Goal: Transaction & Acquisition: Purchase product/service

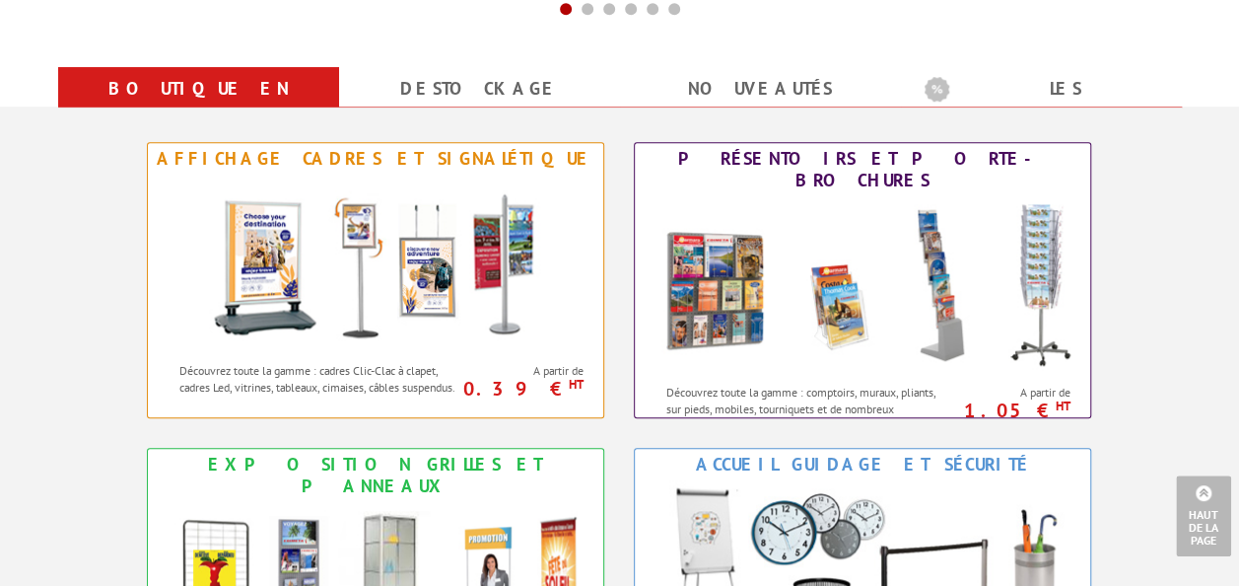
scroll to position [789, 0]
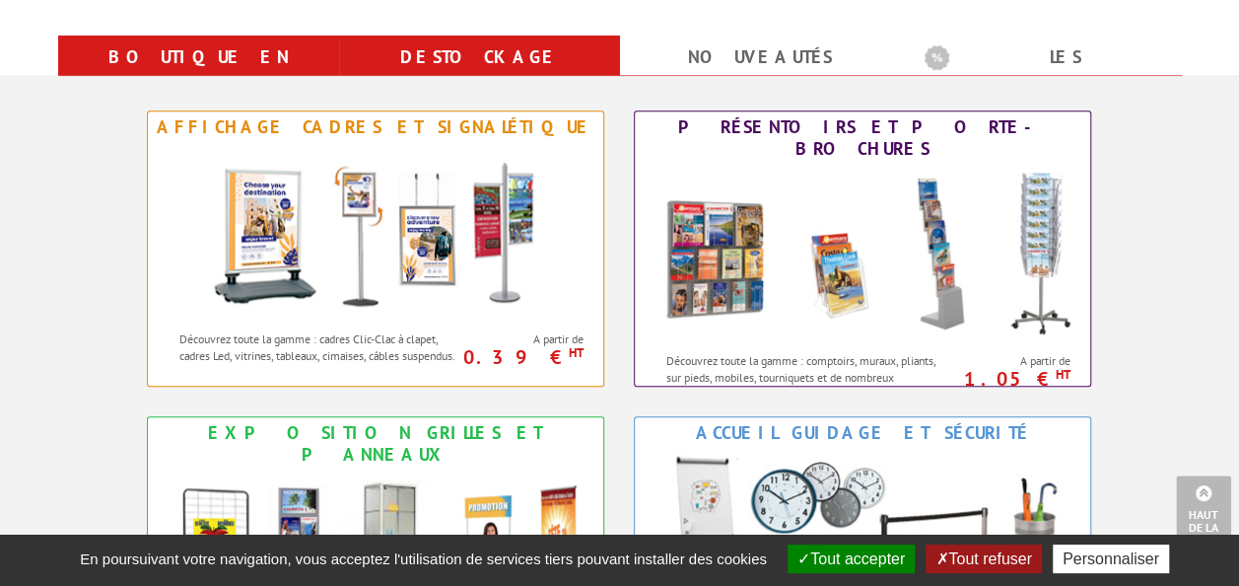
click at [493, 64] on link "Destockage" at bounding box center [480, 56] width 234 height 35
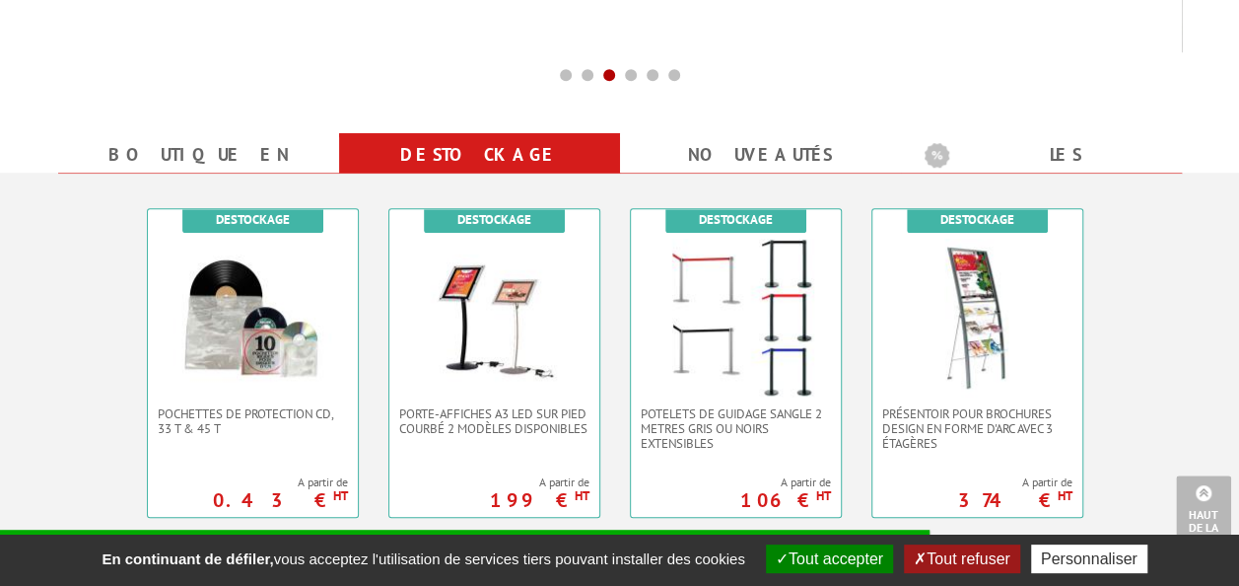
scroll to position [690, 0]
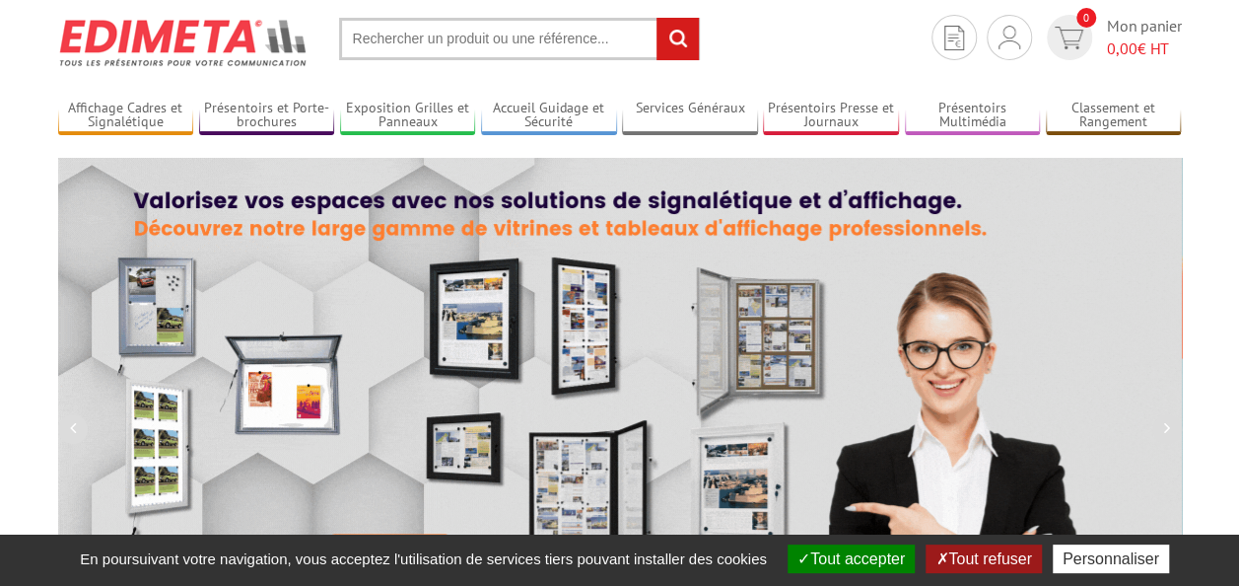
scroll to position [99, 0]
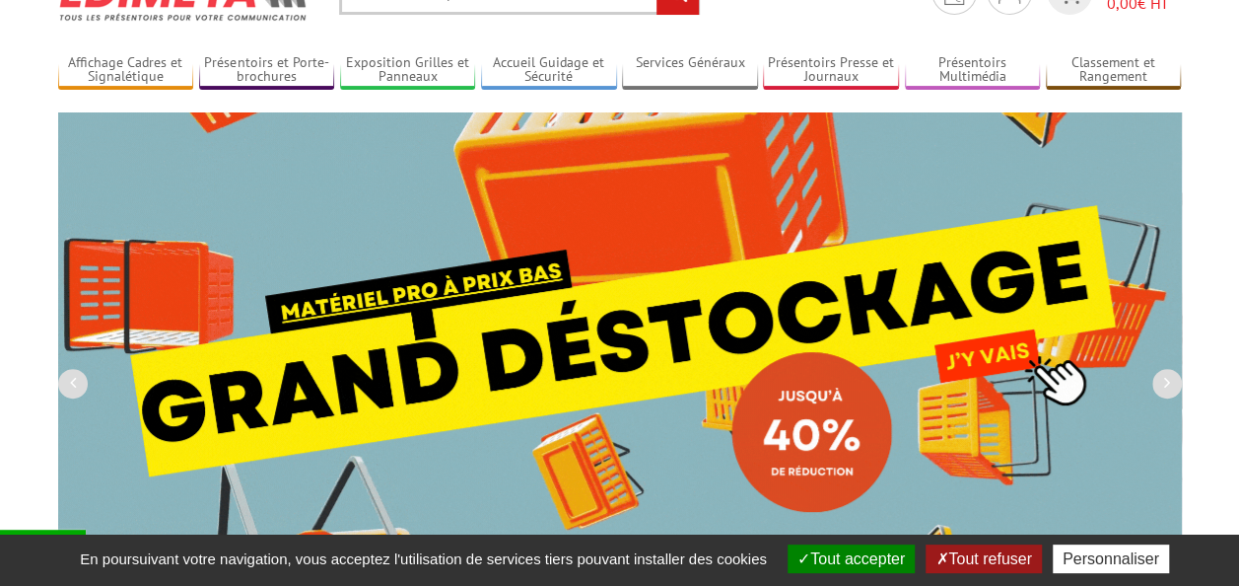
click at [672, 325] on img at bounding box center [620, 334] width 1124 height 444
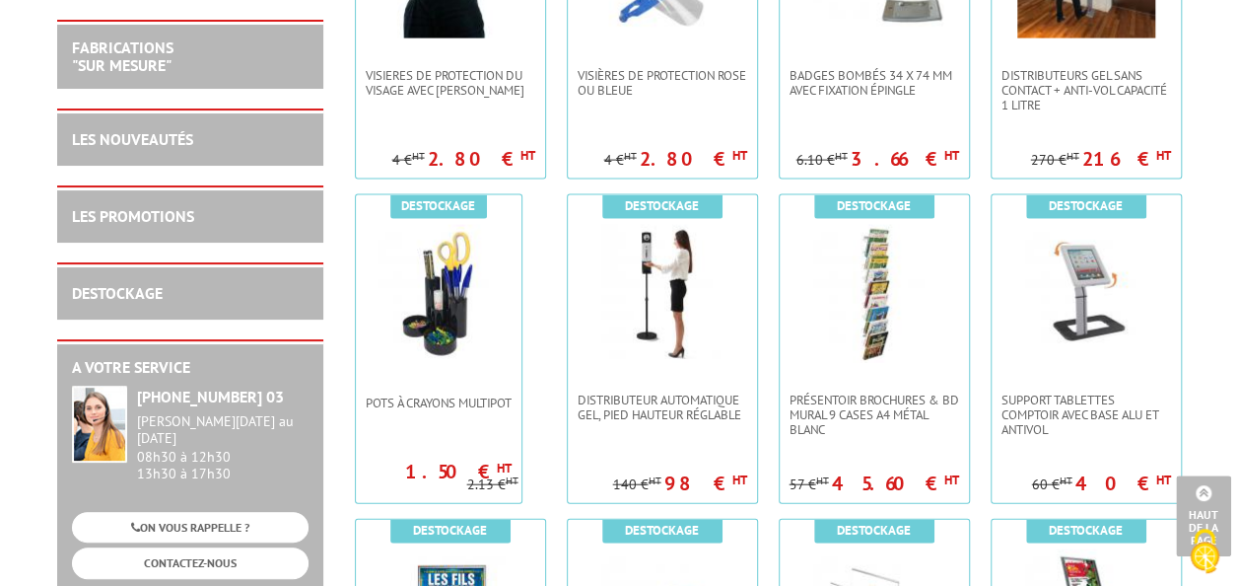
scroll to position [2169, 0]
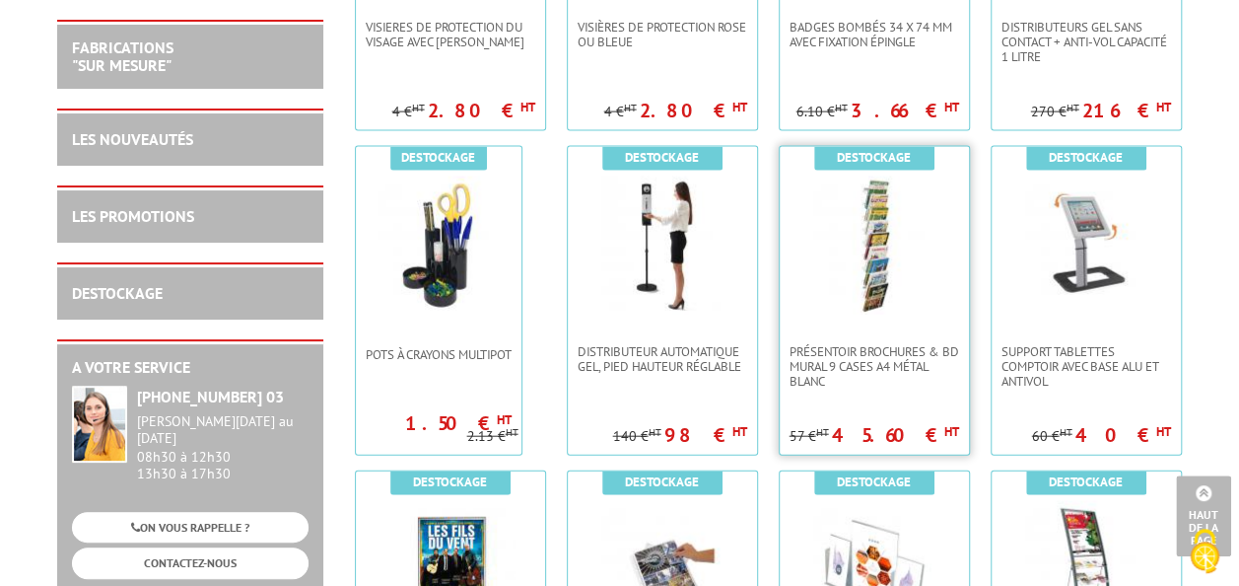
click at [854, 249] on img at bounding box center [874, 245] width 138 height 138
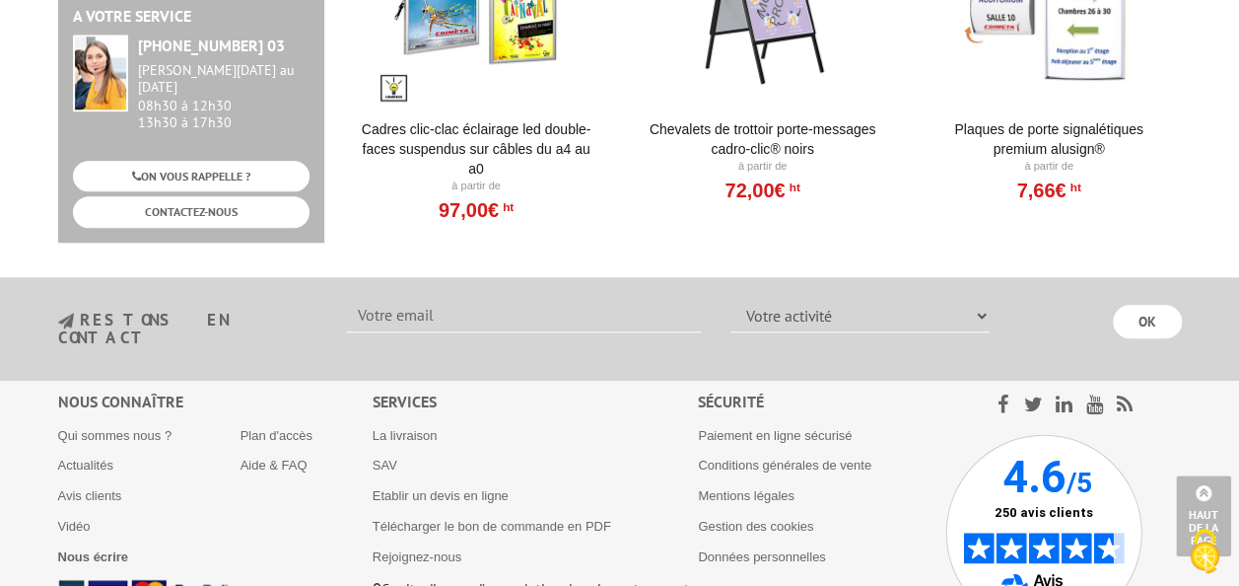
scroll to position [4588, 0]
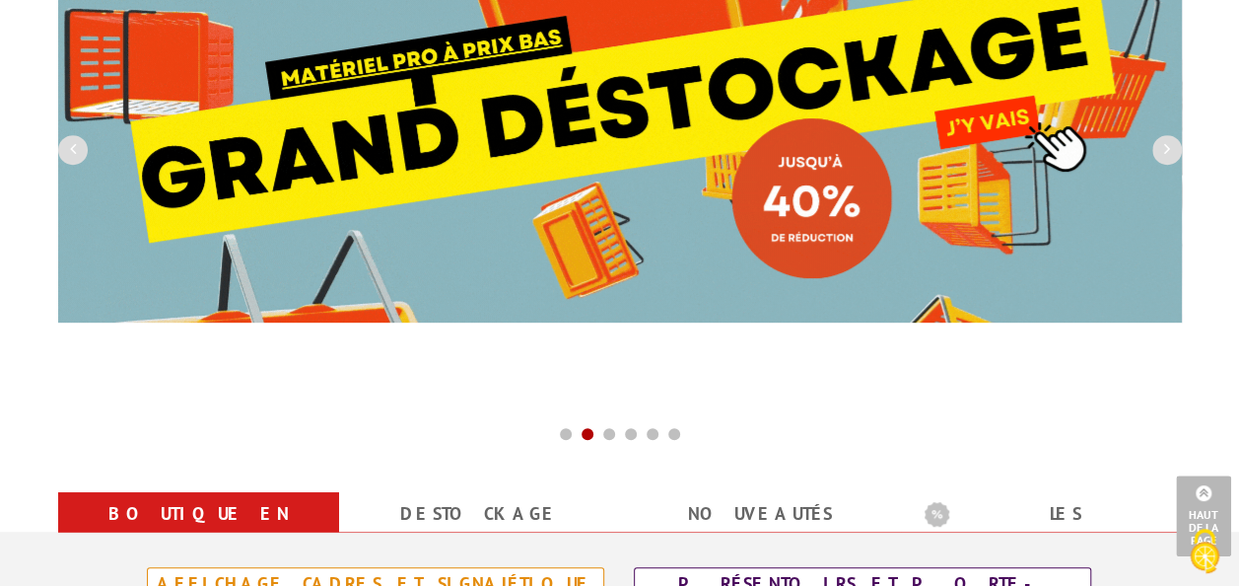
scroll to position [99, 0]
